Goal: Task Accomplishment & Management: Use online tool/utility

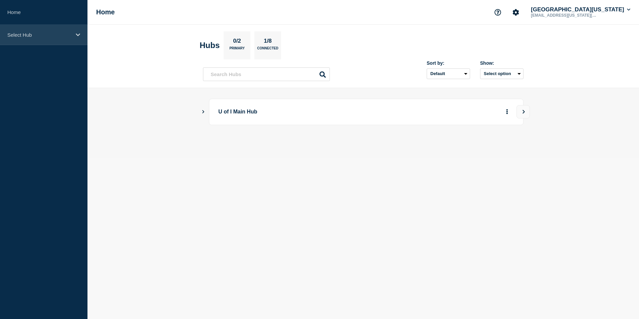
click at [72, 37] on div "Select Hub" at bounding box center [43, 35] width 87 height 20
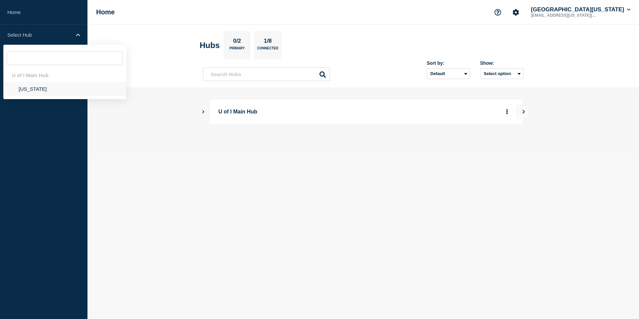
click at [21, 92] on li "[US_STATE]" at bounding box center [64, 89] width 123 height 14
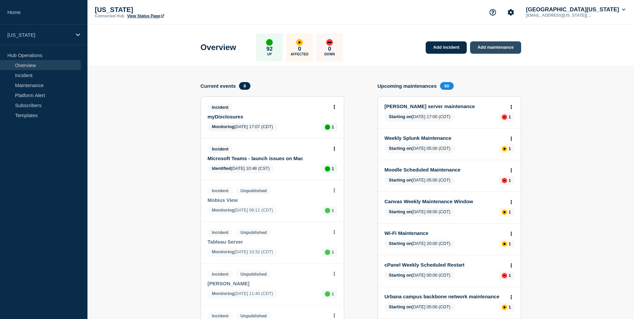
click at [507, 44] on link "Add maintenance" at bounding box center [495, 47] width 51 height 12
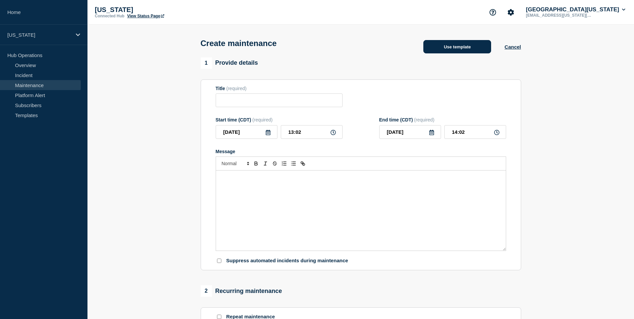
click at [465, 52] on button "Use template" at bounding box center [457, 46] width 68 height 13
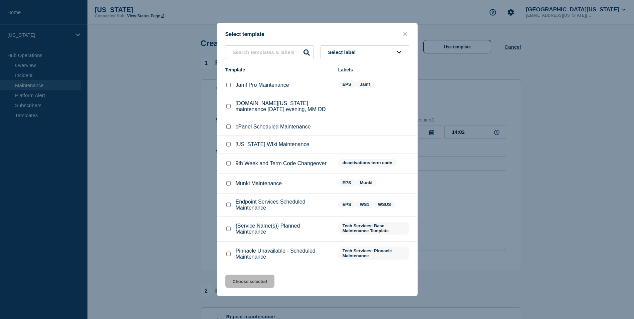
click at [228, 207] on input "Endpoint Services Scheduled Maintenance checkbox" at bounding box center [228, 205] width 4 height 4
checkbox input "true"
click at [255, 286] on button "Choose selected" at bounding box center [249, 281] width 49 height 13
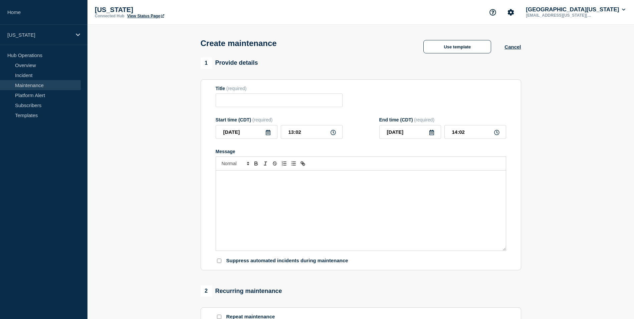
type input "Endpoint Services Scheduled Maintenance"
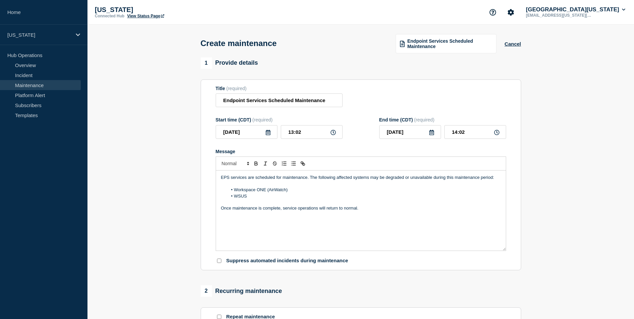
click at [268, 135] on icon at bounding box center [268, 132] width 5 height 5
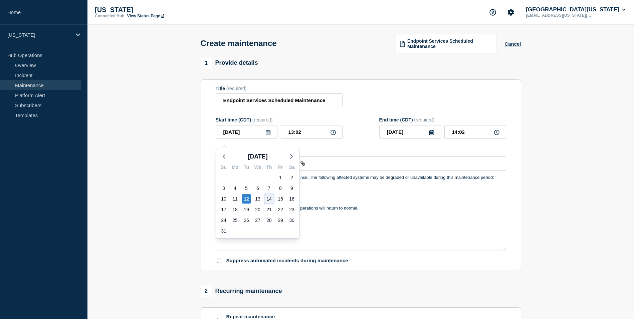
click at [271, 198] on div "14" at bounding box center [268, 198] width 9 height 9
type input "2025-08-14"
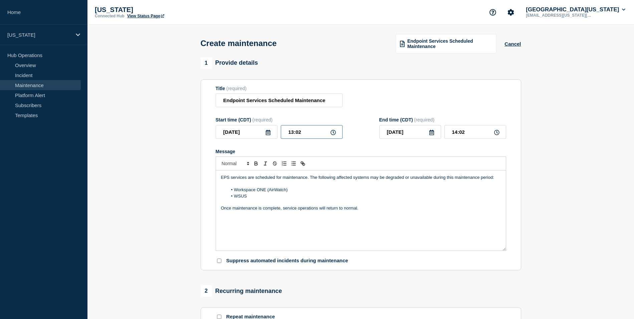
drag, startPoint x: 309, startPoint y: 137, endPoint x: 265, endPoint y: 133, distance: 43.9
click at [265, 133] on div "2025-08-14 13:02" at bounding box center [279, 132] width 127 height 14
type input "07:00"
click at [462, 138] on input "08:00" at bounding box center [475, 132] width 62 height 14
type input "08:30"
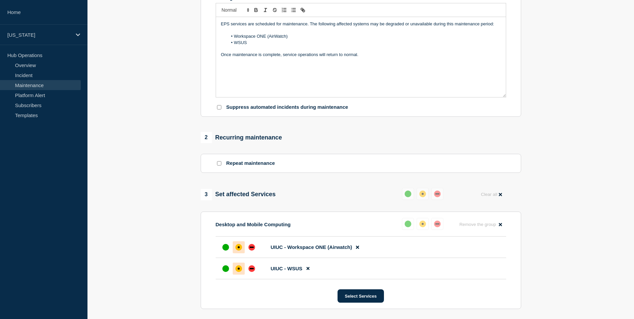
scroll to position [155, 0]
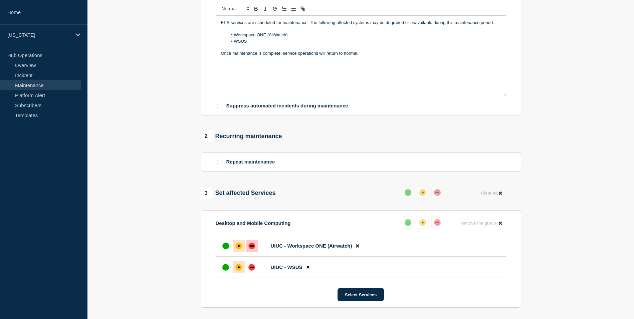
click at [248, 249] on div "down" at bounding box center [251, 246] width 7 height 7
click at [252, 271] on div "down" at bounding box center [251, 267] width 7 height 7
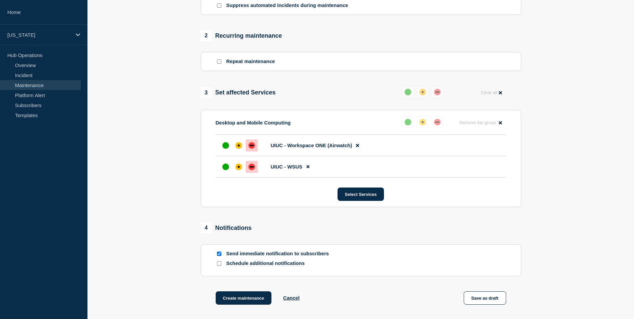
scroll to position [330, 0]
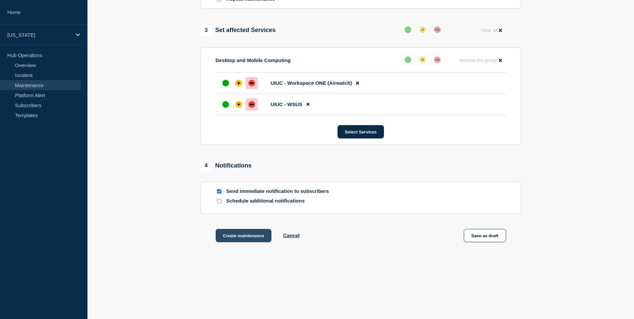
click at [241, 236] on button "Create maintenance" at bounding box center [244, 235] width 56 height 13
